Goal: Task Accomplishment & Management: Use online tool/utility

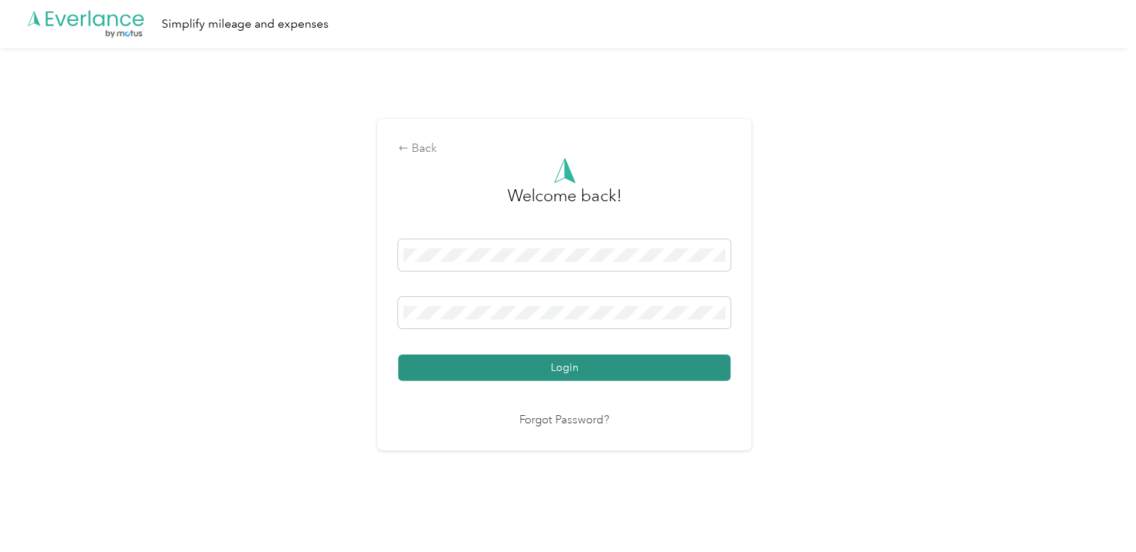
click at [529, 373] on button "Login" at bounding box center [564, 368] width 332 height 26
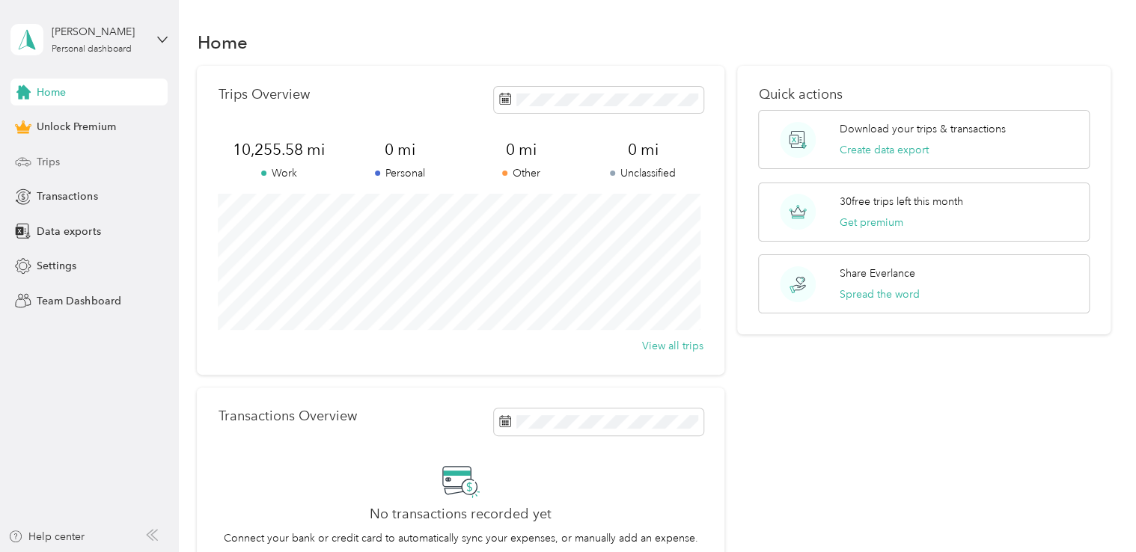
click at [47, 164] on span "Trips" at bounding box center [48, 162] width 23 height 16
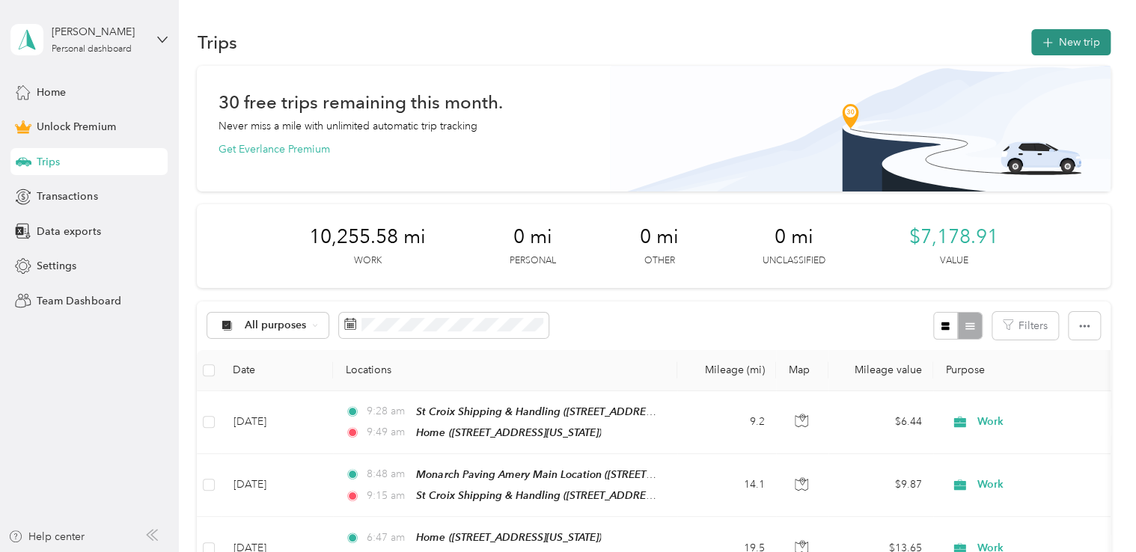
click at [1060, 34] on button "New trip" at bounding box center [1071, 42] width 79 height 26
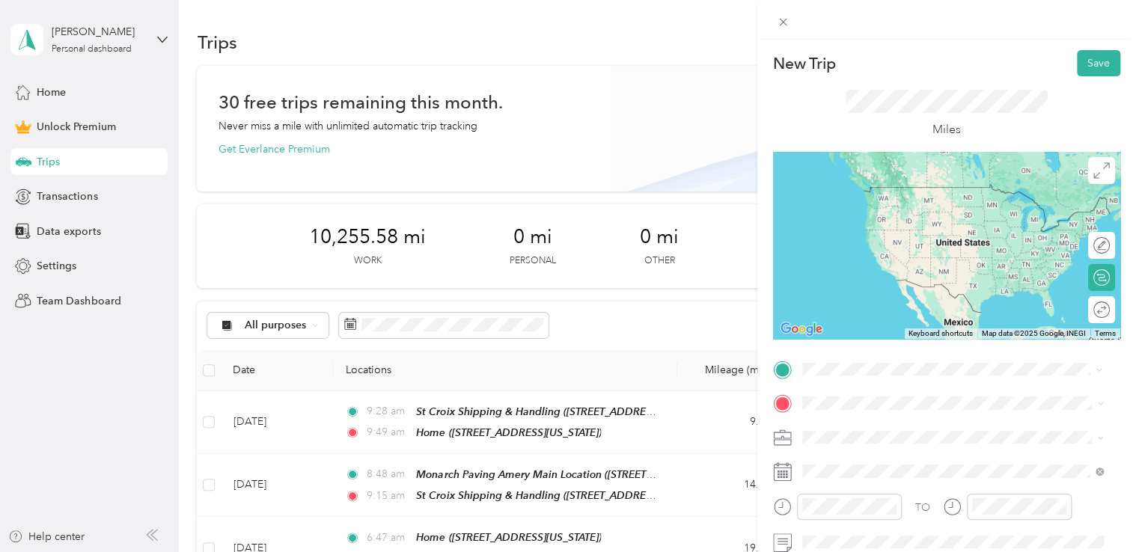
click at [868, 217] on div "Home [STREET_ADDRESS][US_STATE]" at bounding box center [905, 201] width 150 height 31
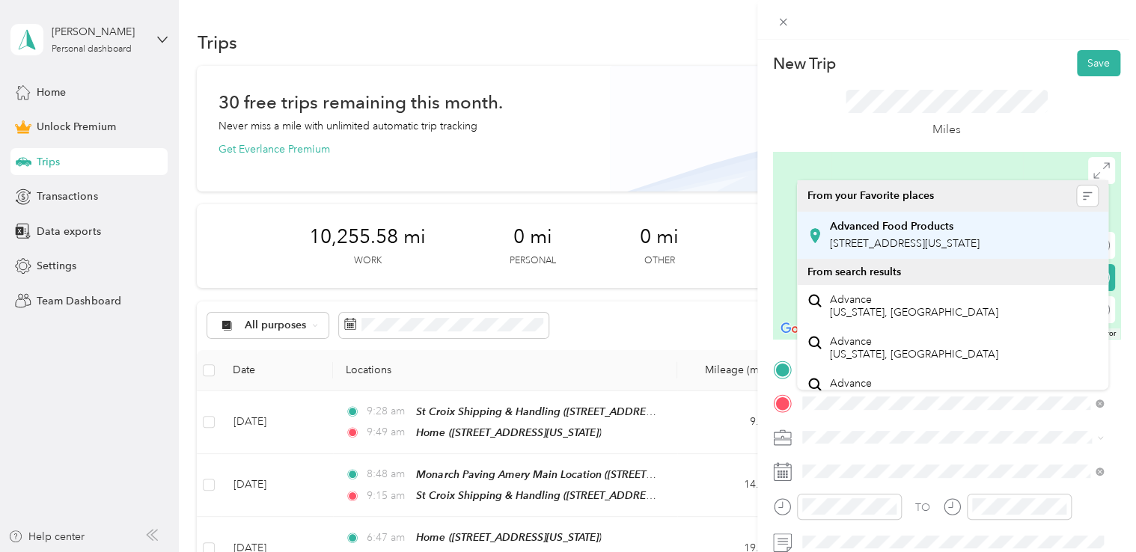
click at [892, 243] on span "[STREET_ADDRESS][US_STATE]" at bounding box center [905, 243] width 150 height 13
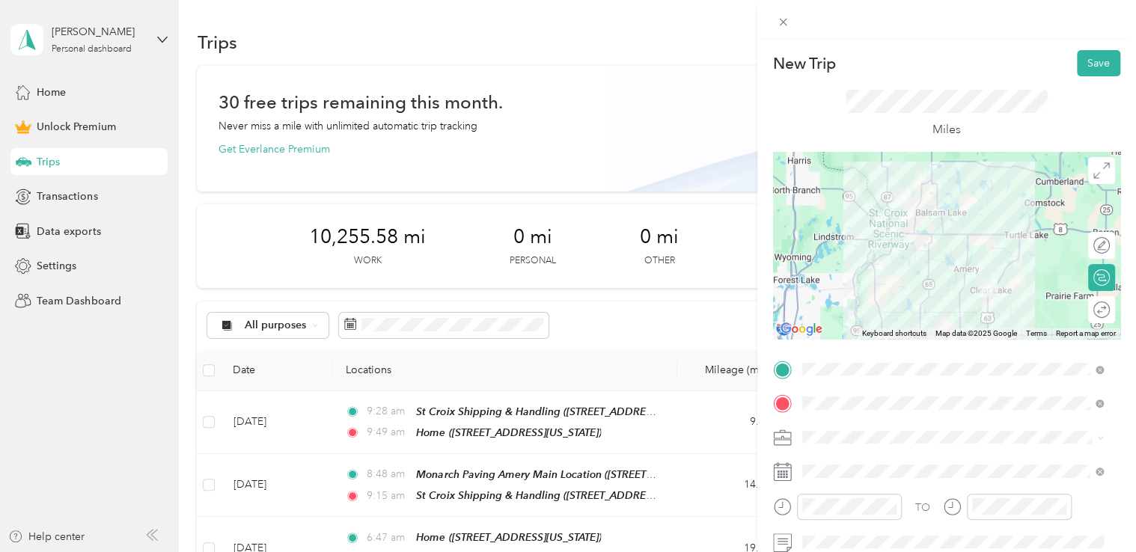
click at [831, 253] on div "Work" at bounding box center [953, 253] width 291 height 16
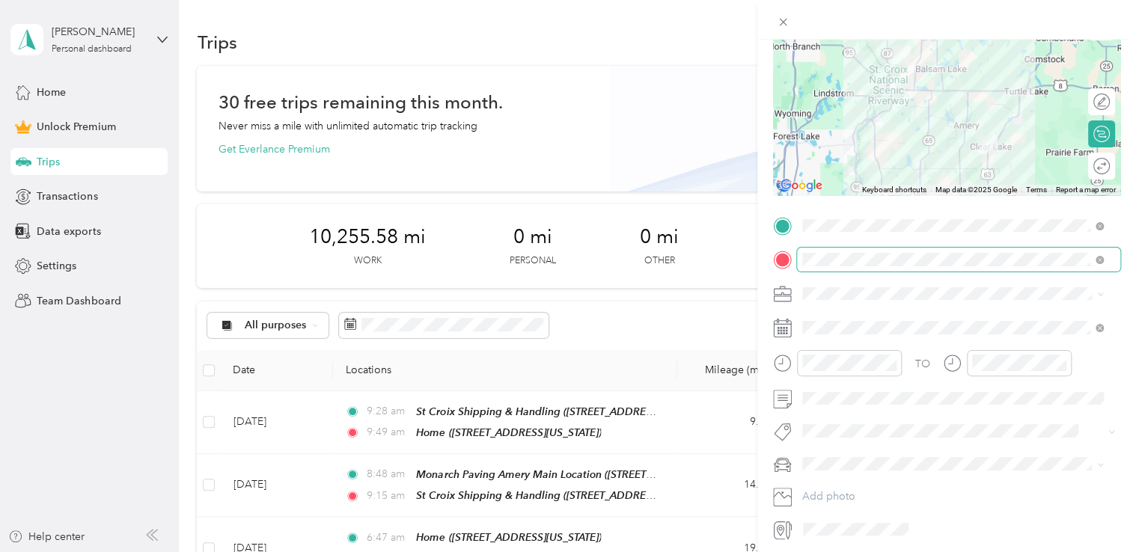
scroll to position [150, 0]
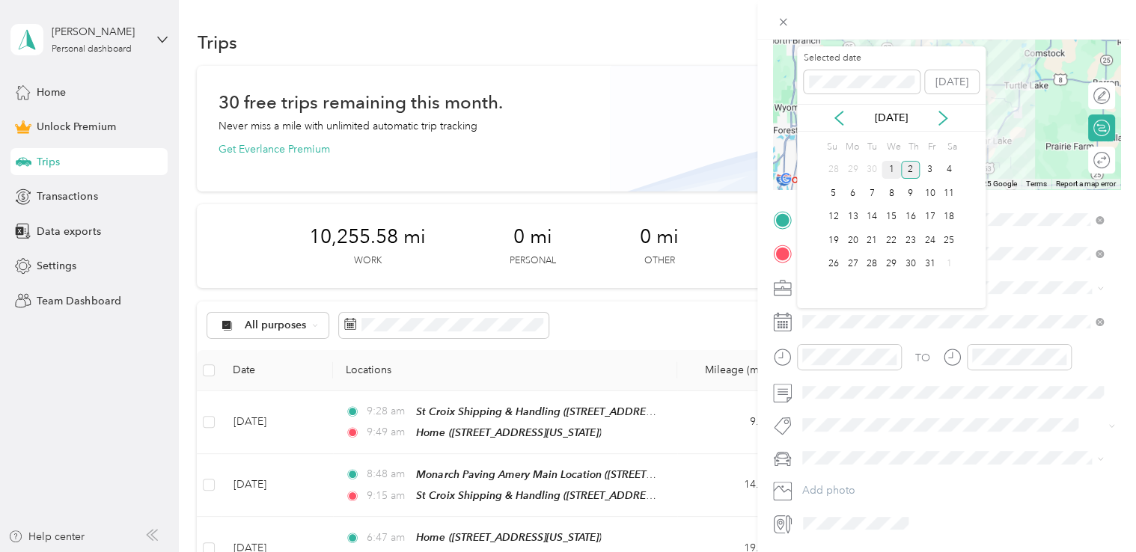
click at [891, 166] on div "1" at bounding box center [891, 170] width 19 height 19
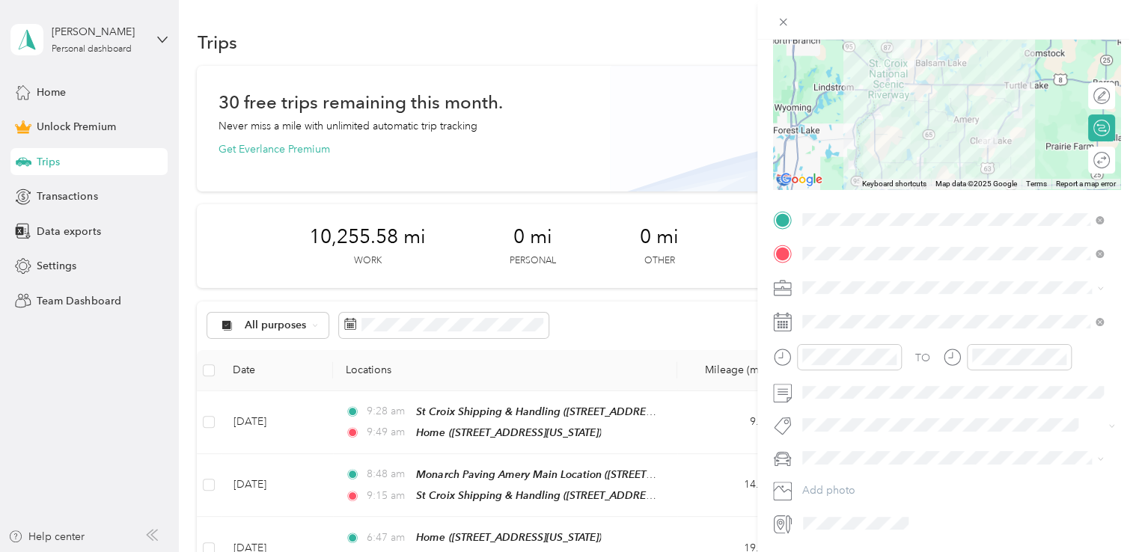
click at [891, 166] on div "1" at bounding box center [891, 170] width 19 height 19
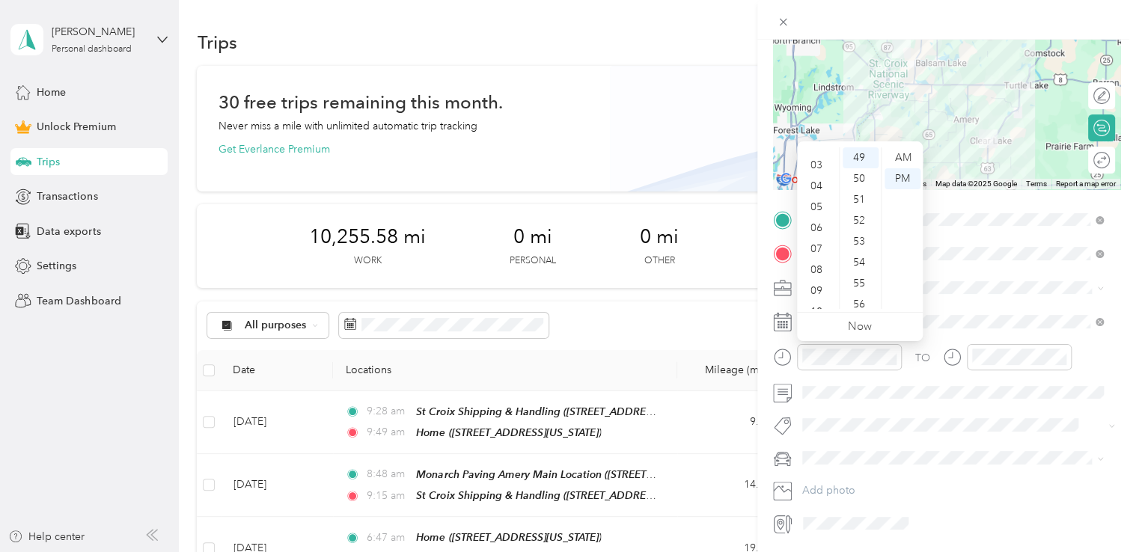
scroll to position [90, 0]
click at [817, 300] on div "11" at bounding box center [818, 298] width 36 height 21
click at [817, 305] on div "11" at bounding box center [818, 298] width 36 height 21
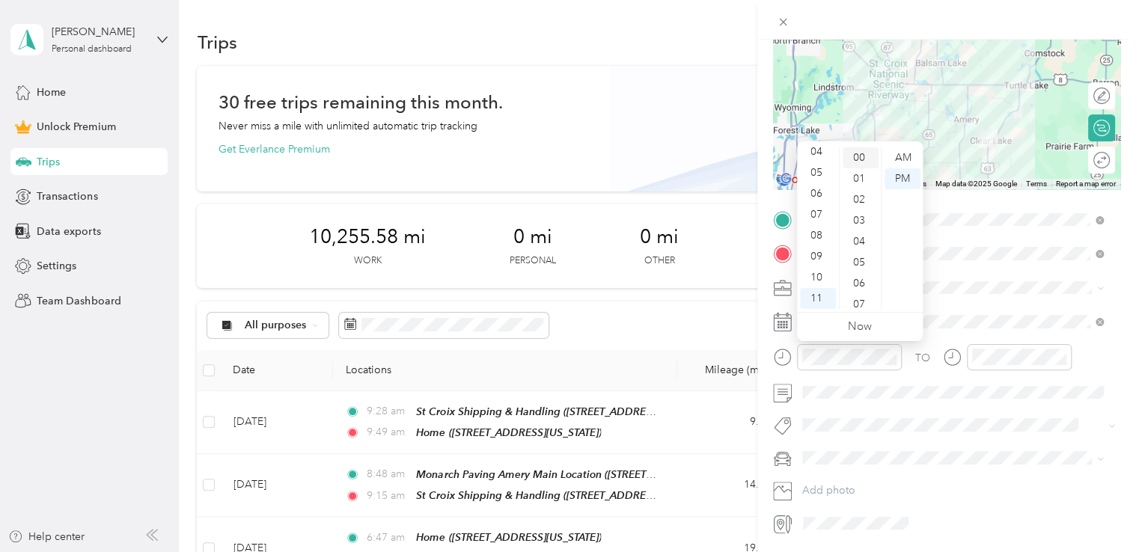
click at [859, 148] on div "00" at bounding box center [861, 157] width 36 height 21
click at [913, 153] on div "AM" at bounding box center [903, 157] width 36 height 21
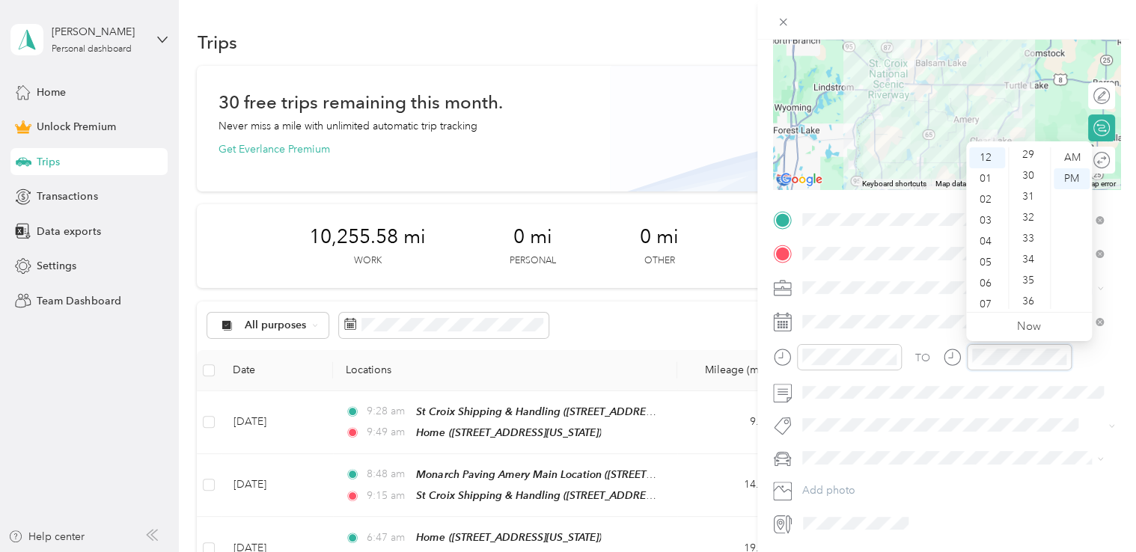
scroll to position [578, 0]
click at [1026, 210] on div "30" at bounding box center [1030, 208] width 36 height 21
click at [1072, 175] on div "PM" at bounding box center [1072, 178] width 36 height 21
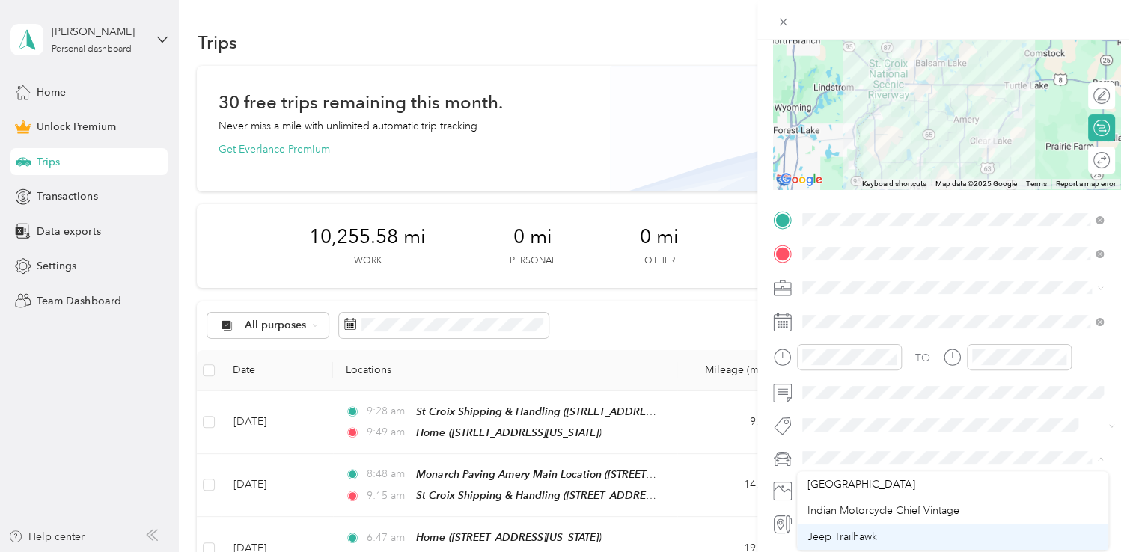
click at [841, 534] on span "Jeep Trailhawk" at bounding box center [843, 537] width 70 height 13
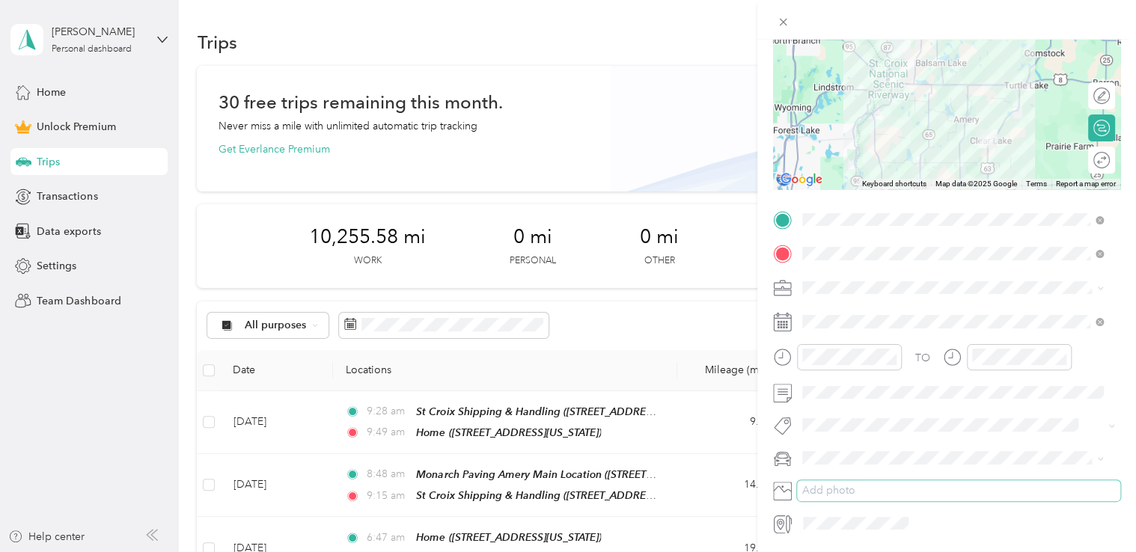
scroll to position [0, 0]
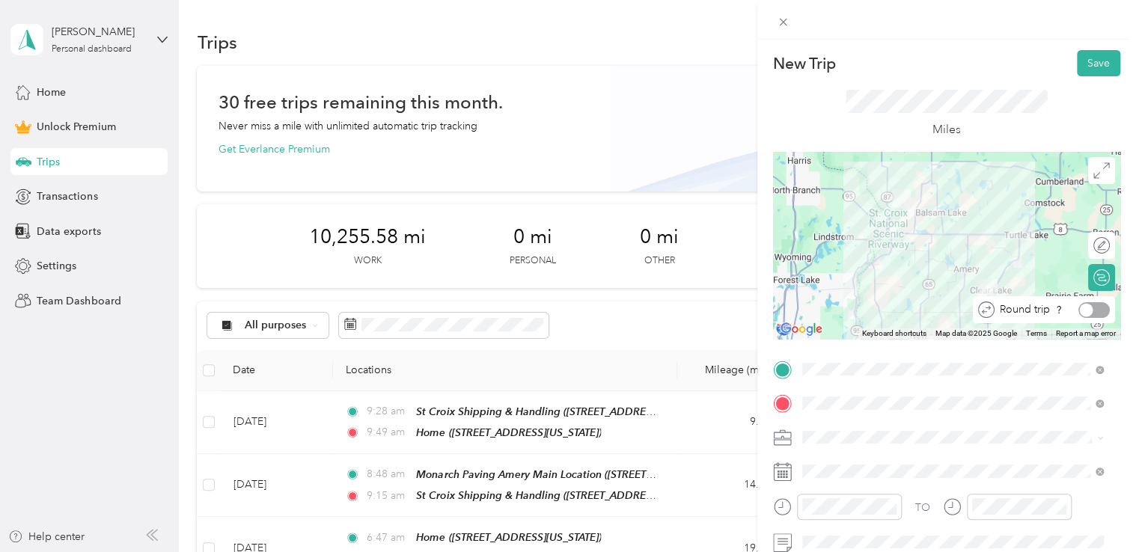
click at [1086, 310] on div at bounding box center [1094, 310] width 31 height 16
click at [1087, 67] on button "Save" at bounding box center [1098, 63] width 43 height 26
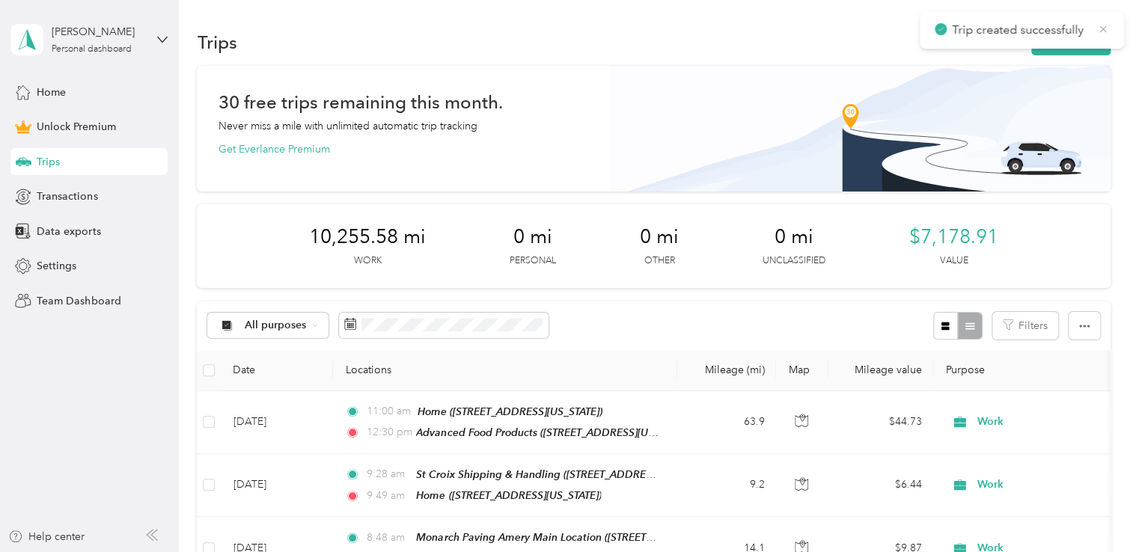
click at [1103, 30] on icon at bounding box center [1103, 28] width 12 height 13
